Goal: Task Accomplishment & Management: Use online tool/utility

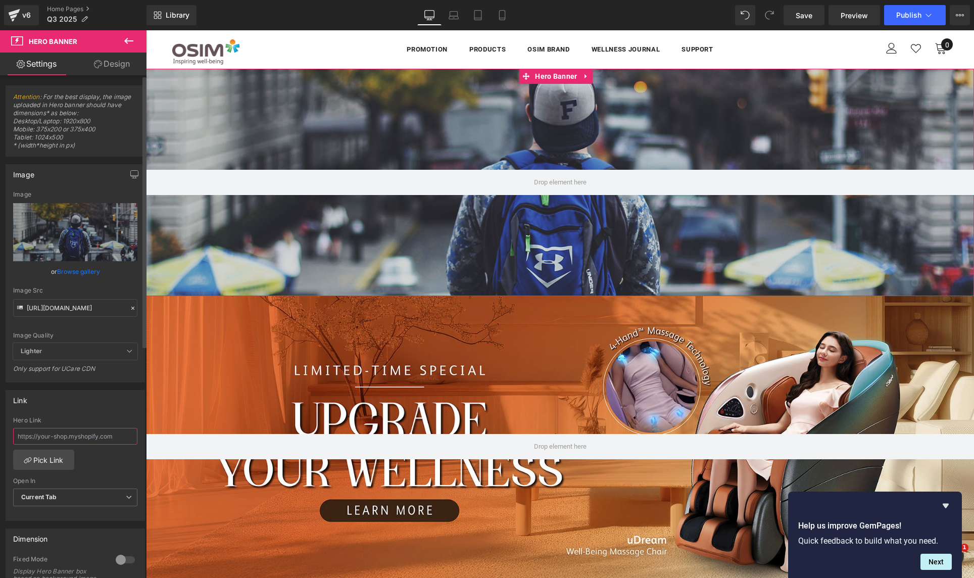
click at [88, 435] on input "text" at bounding box center [75, 436] width 124 height 17
click at [75, 233] on icon "Replace Image" at bounding box center [75, 232] width 81 height 13
click at [60, 434] on input "text" at bounding box center [75, 436] width 124 height 17
click at [38, 465] on link "Pick Link" at bounding box center [43, 460] width 61 height 20
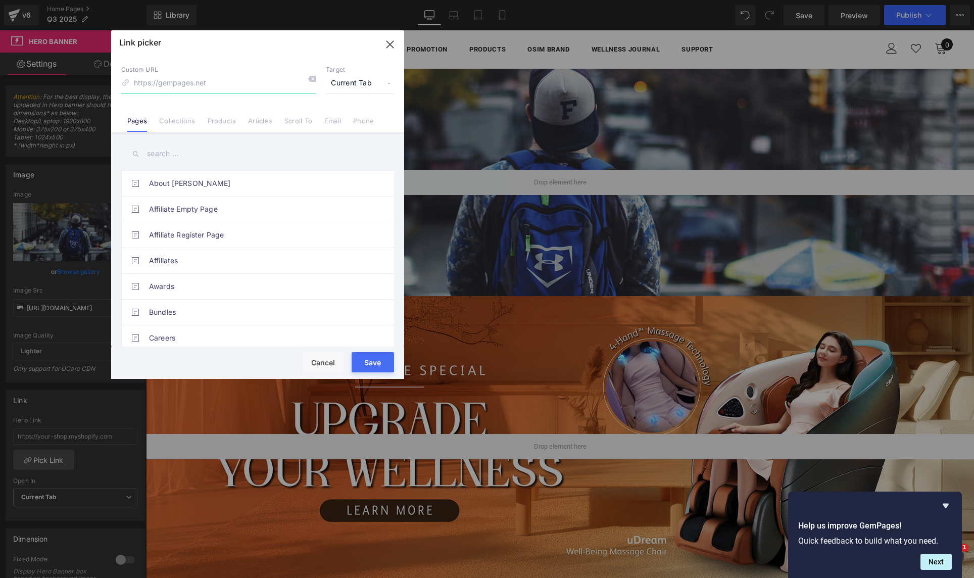
click at [387, 42] on icon "button" at bounding box center [390, 44] width 7 height 7
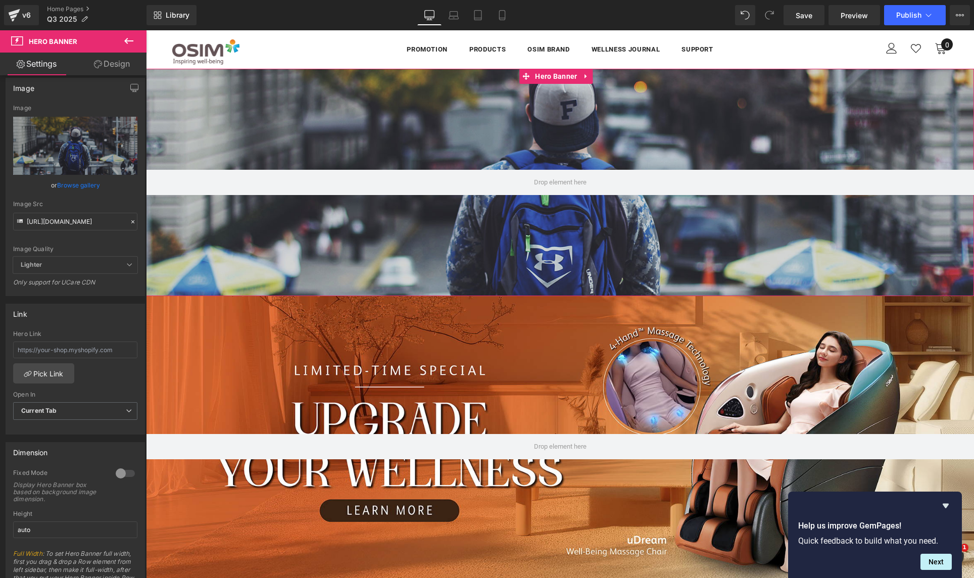
scroll to position [14, 0]
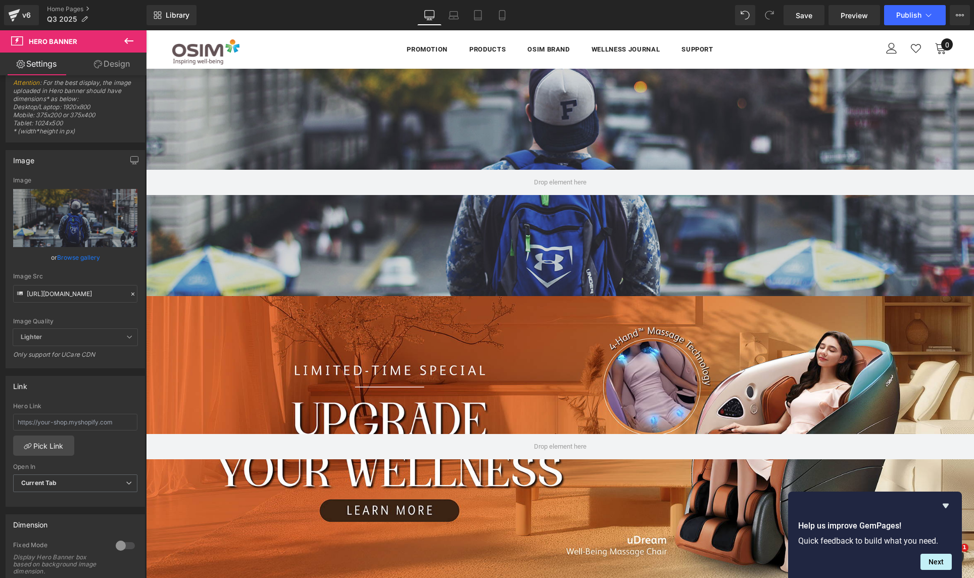
click at [125, 38] on icon at bounding box center [129, 41] width 12 height 12
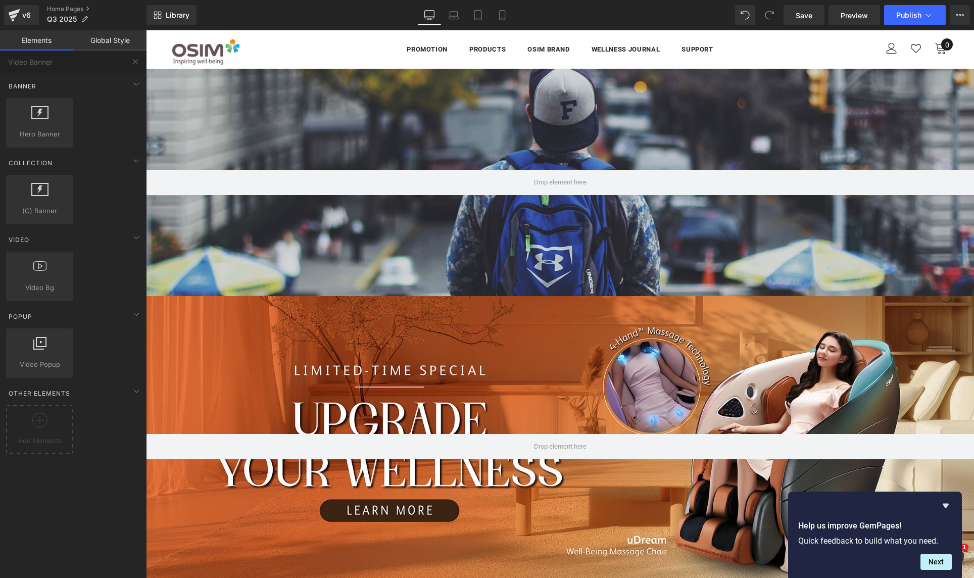
click at [256, 128] on div "Hero Banner 200px 200px" at bounding box center [560, 182] width 828 height 227
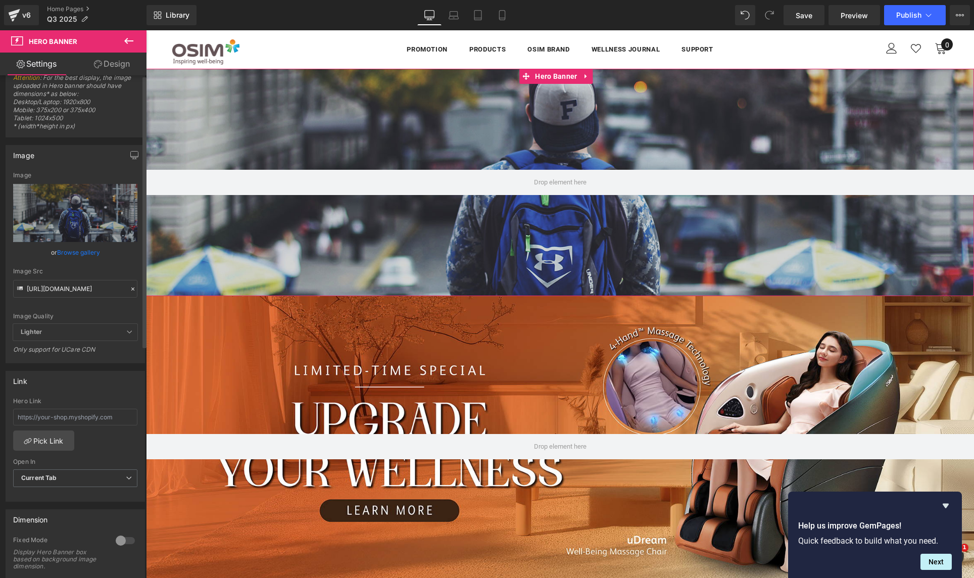
scroll to position [0, 0]
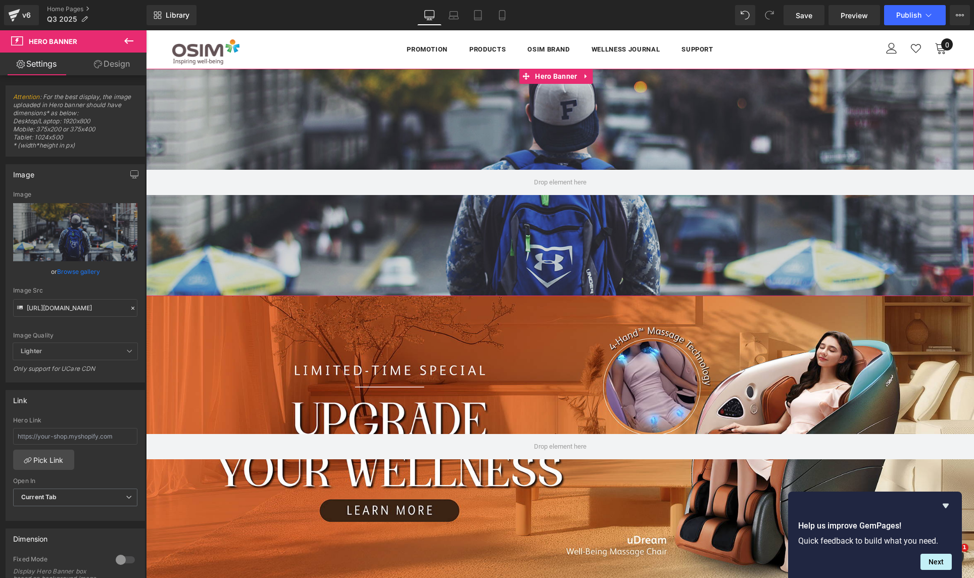
click at [115, 55] on link "Design" at bounding box center [111, 64] width 73 height 23
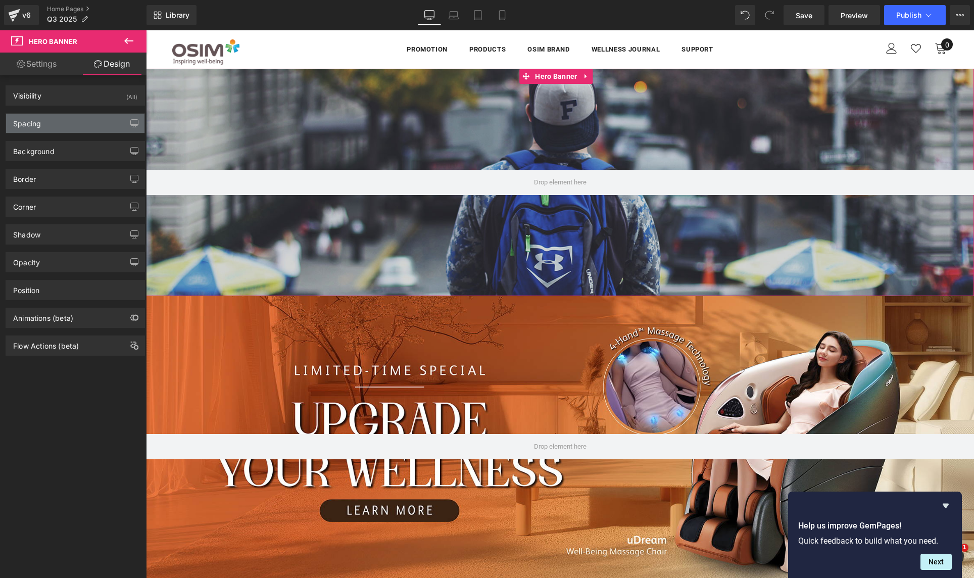
type input "#d3d3d3"
type input "100"
click at [52, 153] on div "Background" at bounding box center [33, 148] width 41 height 14
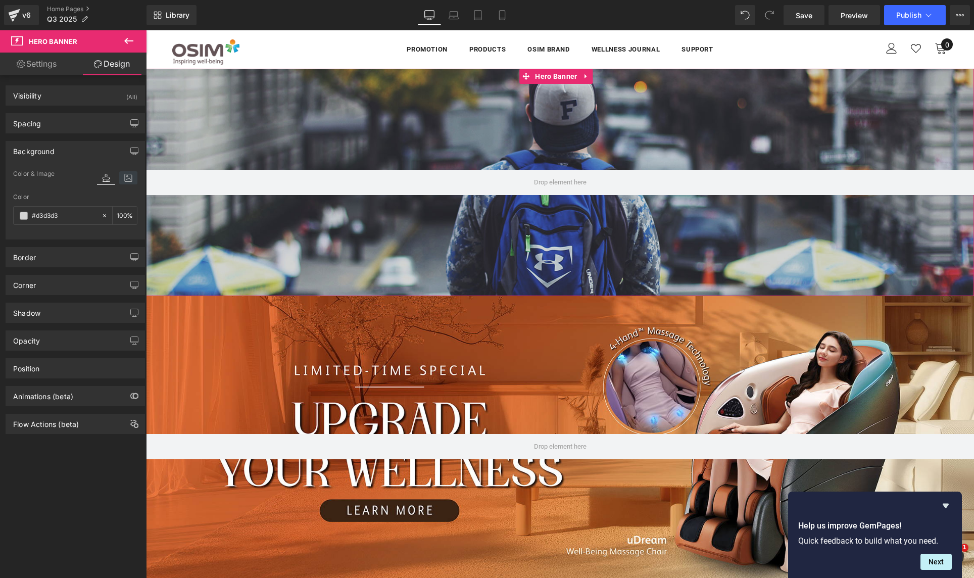
click at [125, 178] on icon at bounding box center [128, 177] width 18 height 13
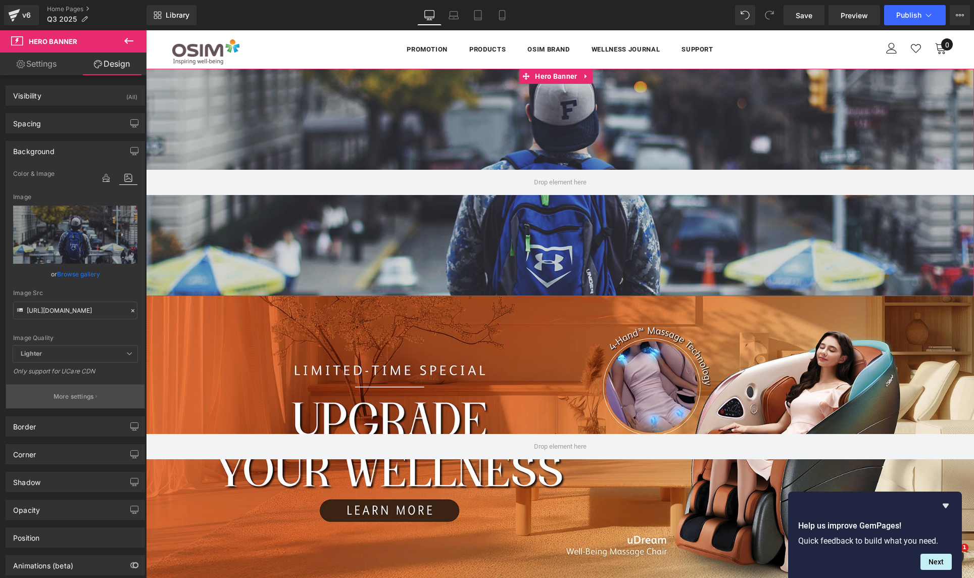
click at [82, 393] on p "More settings" at bounding box center [74, 396] width 40 height 9
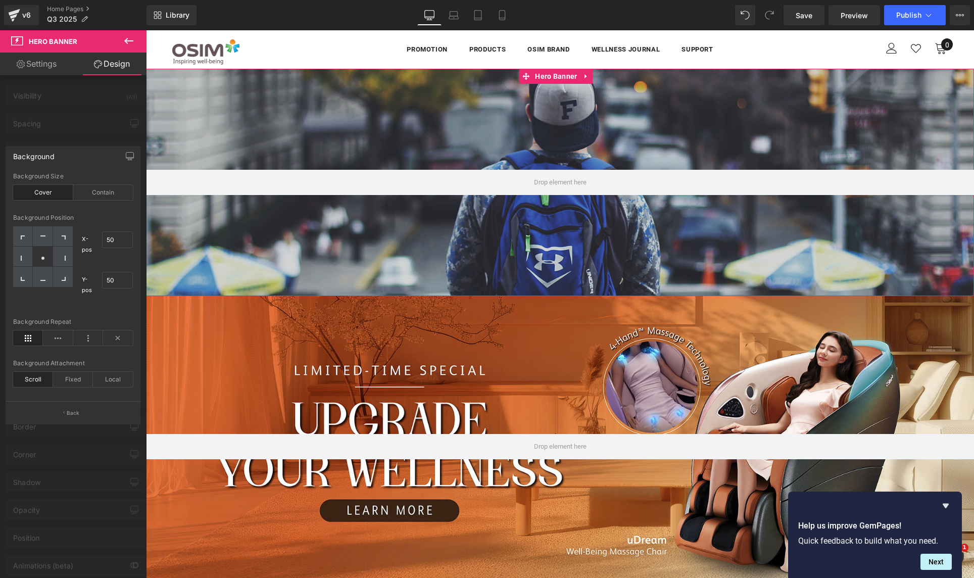
click at [92, 111] on div at bounding box center [73, 306] width 147 height 553
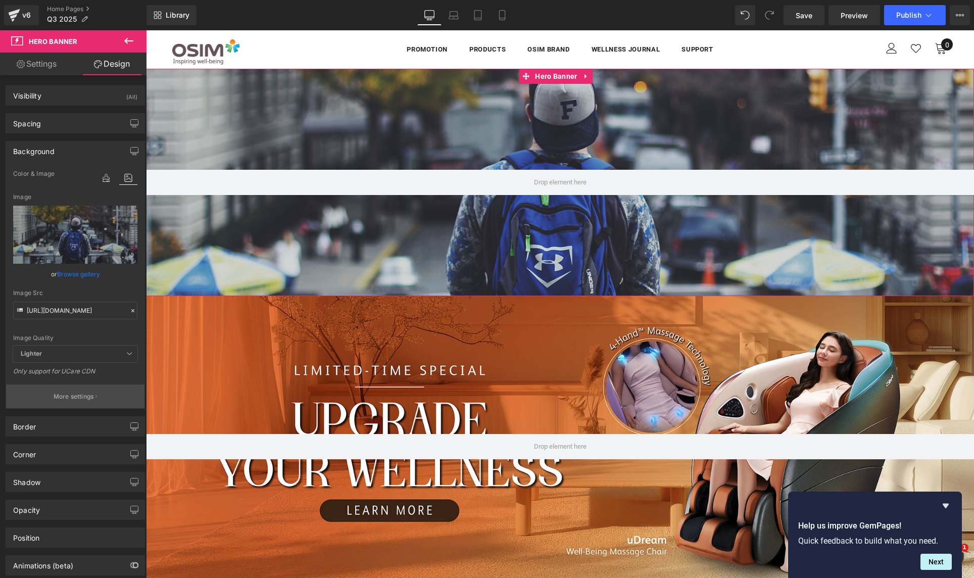
click at [91, 398] on p "More settings" at bounding box center [74, 396] width 40 height 9
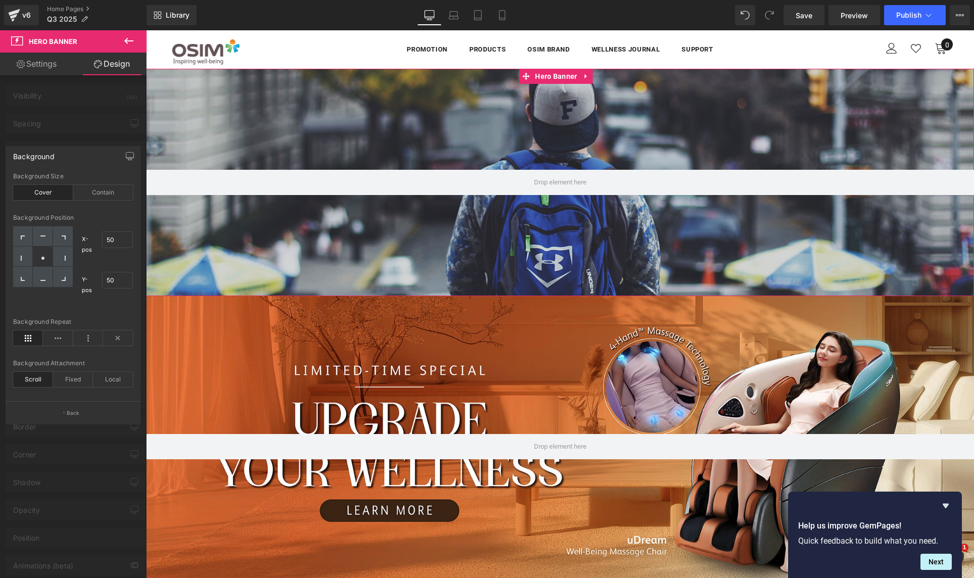
click at [72, 433] on div at bounding box center [73, 306] width 147 height 553
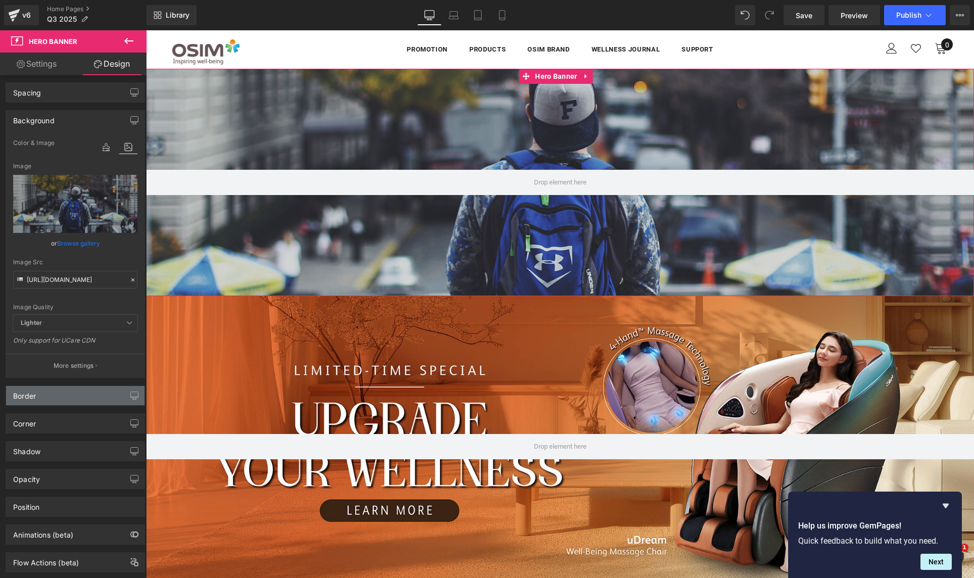
scroll to position [54, 0]
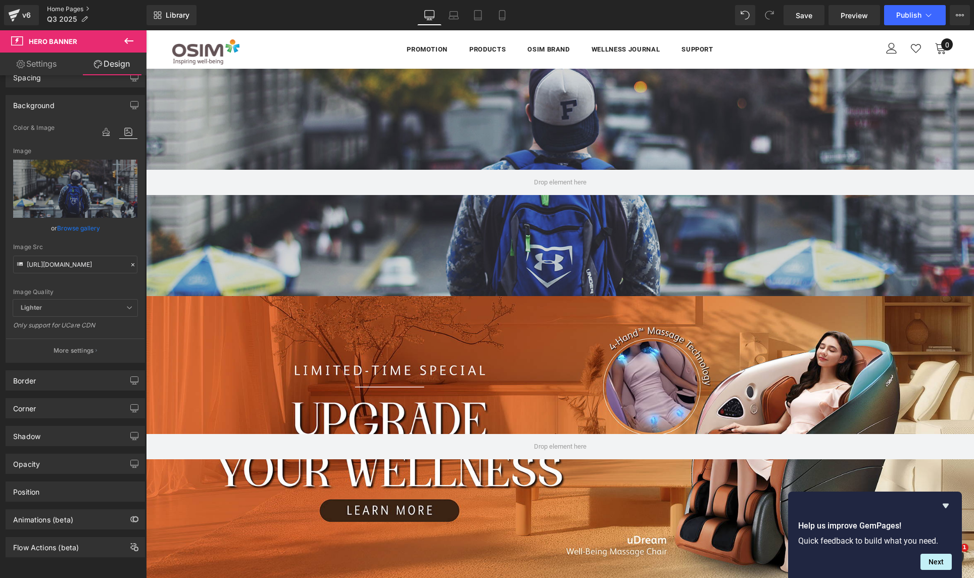
click at [57, 8] on link "Home Pages" at bounding box center [97, 9] width 100 height 8
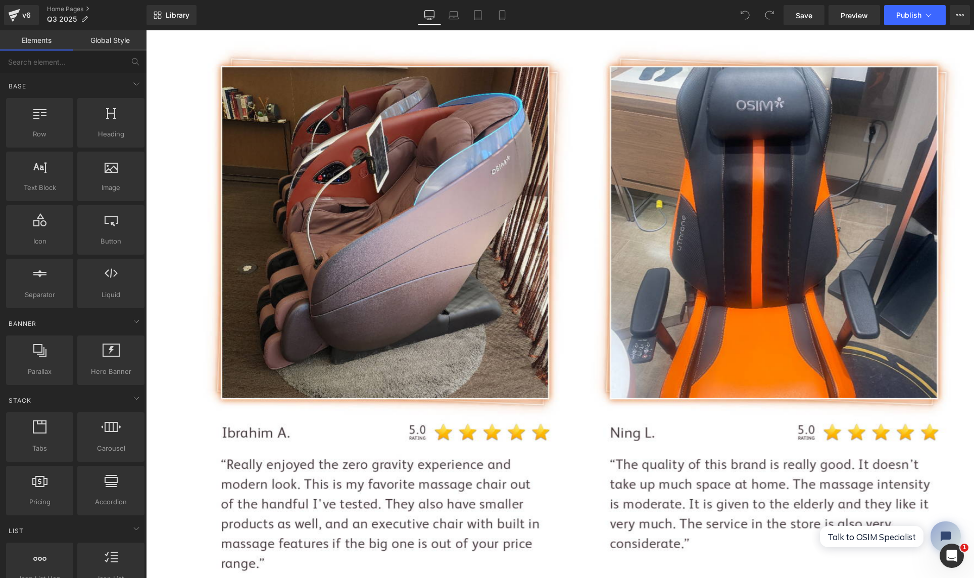
scroll to position [2809, 0]
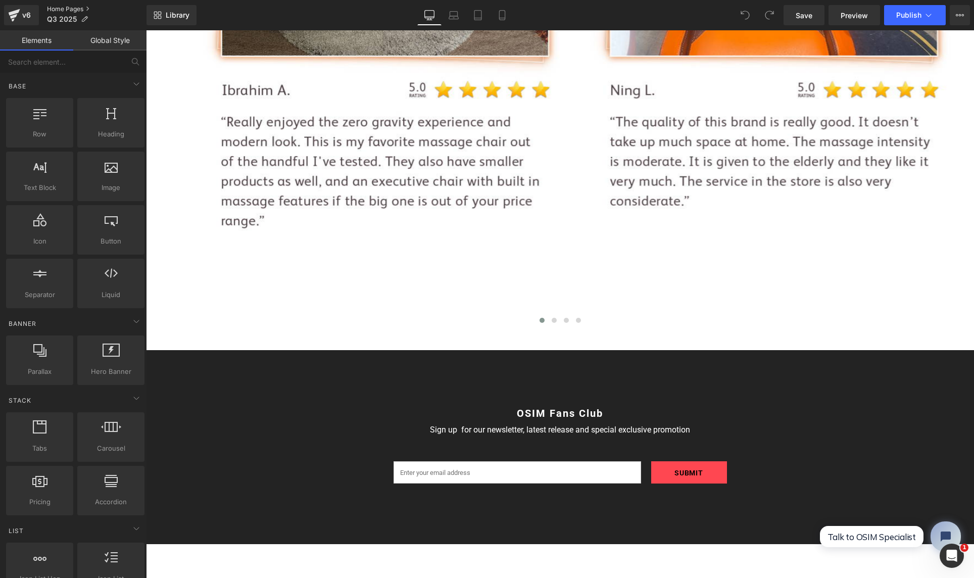
click at [64, 9] on link "Home Pages" at bounding box center [97, 9] width 100 height 8
